Goal: Find specific page/section: Find specific page/section

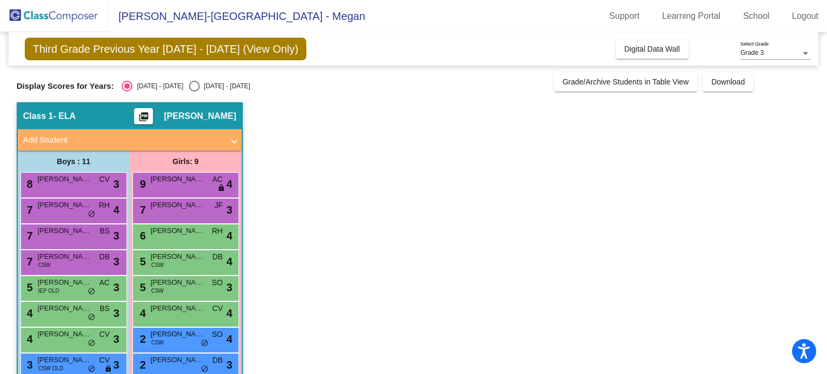
scroll to position [99, 0]
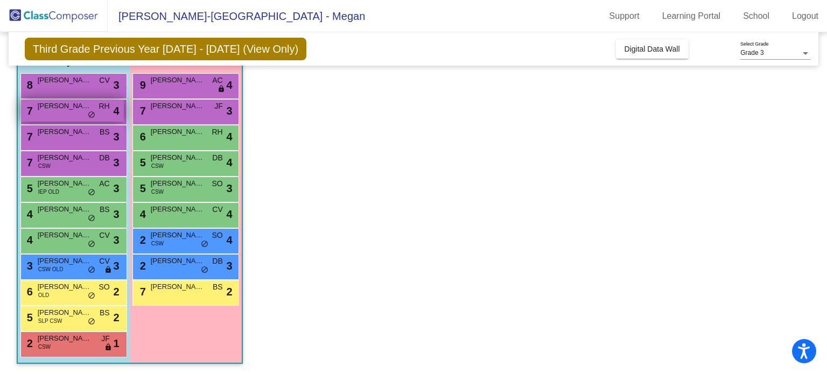
click at [68, 110] on span "[PERSON_NAME] [PERSON_NAME]" at bounding box center [65, 106] width 54 height 11
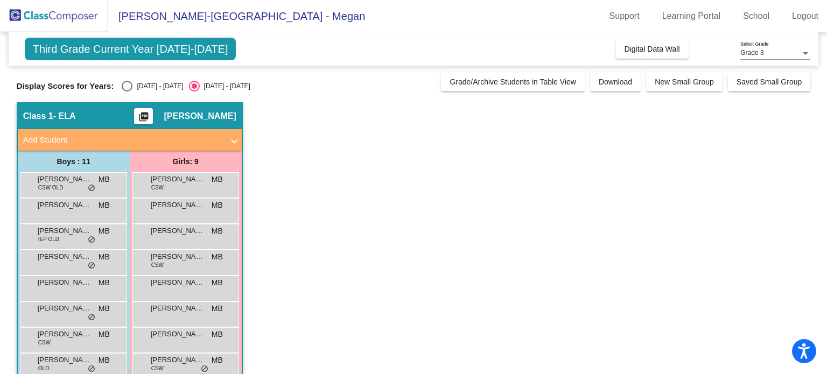
drag, startPoint x: 132, startPoint y: 89, endPoint x: 217, endPoint y: 70, distance: 87.3
click at [131, 89] on div "Select an option" at bounding box center [127, 86] width 11 height 11
click at [127, 92] on input "[DATE] - [DATE]" at bounding box center [127, 92] width 1 height 1
radio input "true"
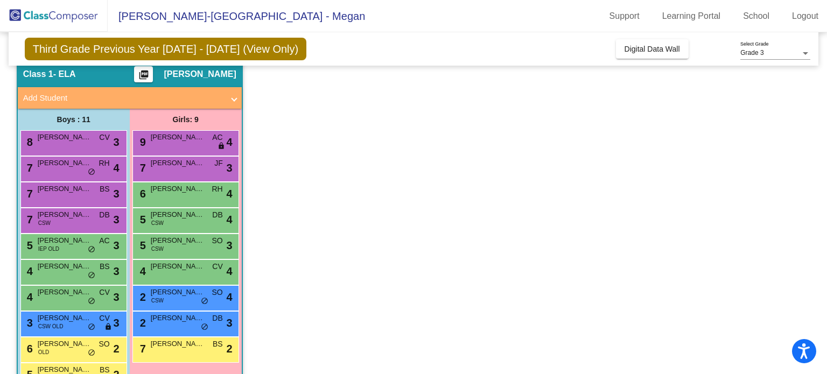
scroll to position [99, 0]
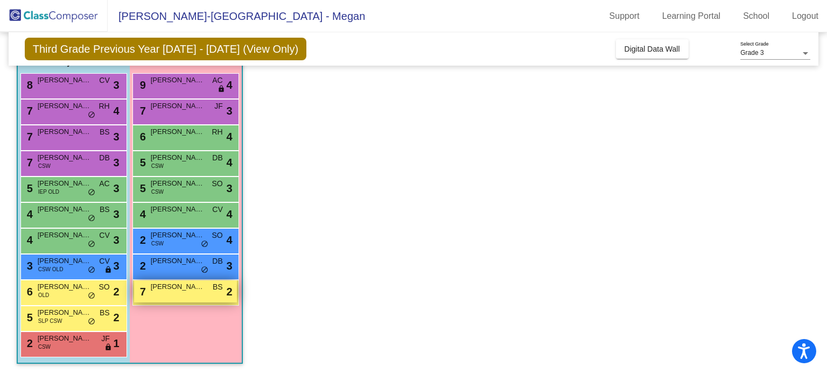
click at [175, 297] on div "7 [PERSON_NAME] BS lock do_not_disturb_alt 2" at bounding box center [185, 292] width 103 height 22
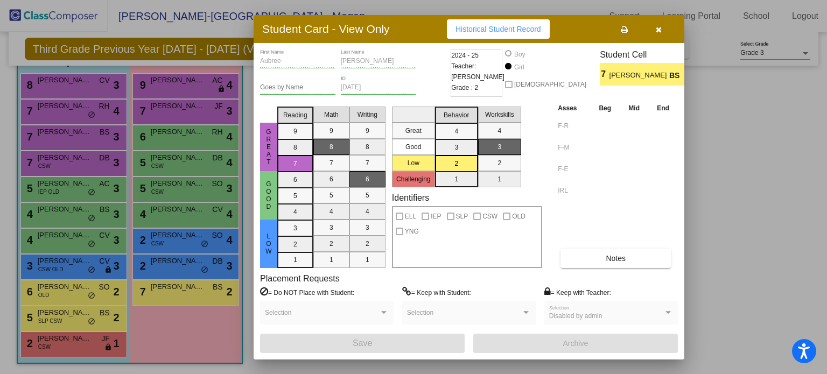
click at [660, 34] on button "button" at bounding box center [659, 28] width 34 height 19
